Goal: Task Accomplishment & Management: Manage account settings

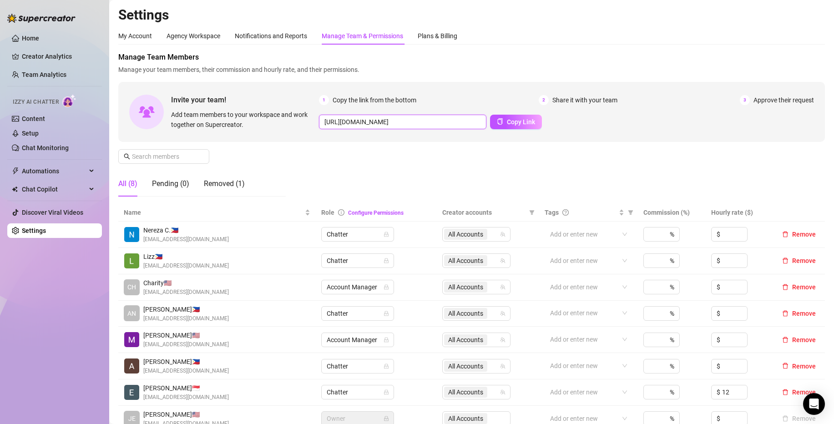
click at [436, 115] on input "[URL][DOMAIN_NAME]" at bounding box center [402, 122] width 167 height 15
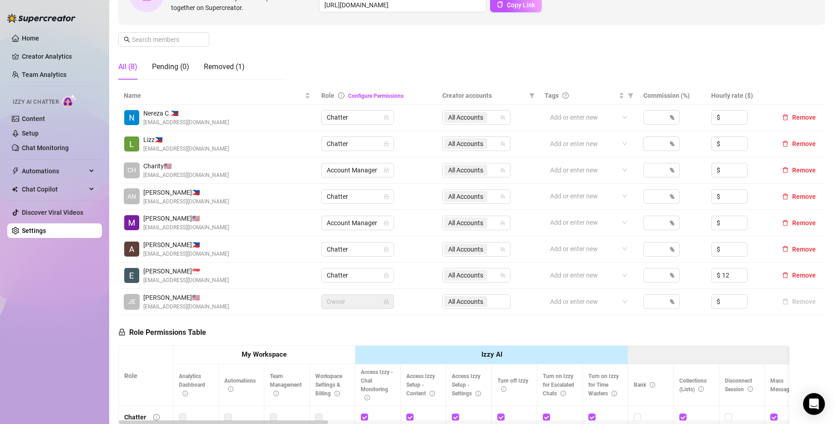
scroll to position [117, 0]
